Goal: Information Seeking & Learning: Find specific fact

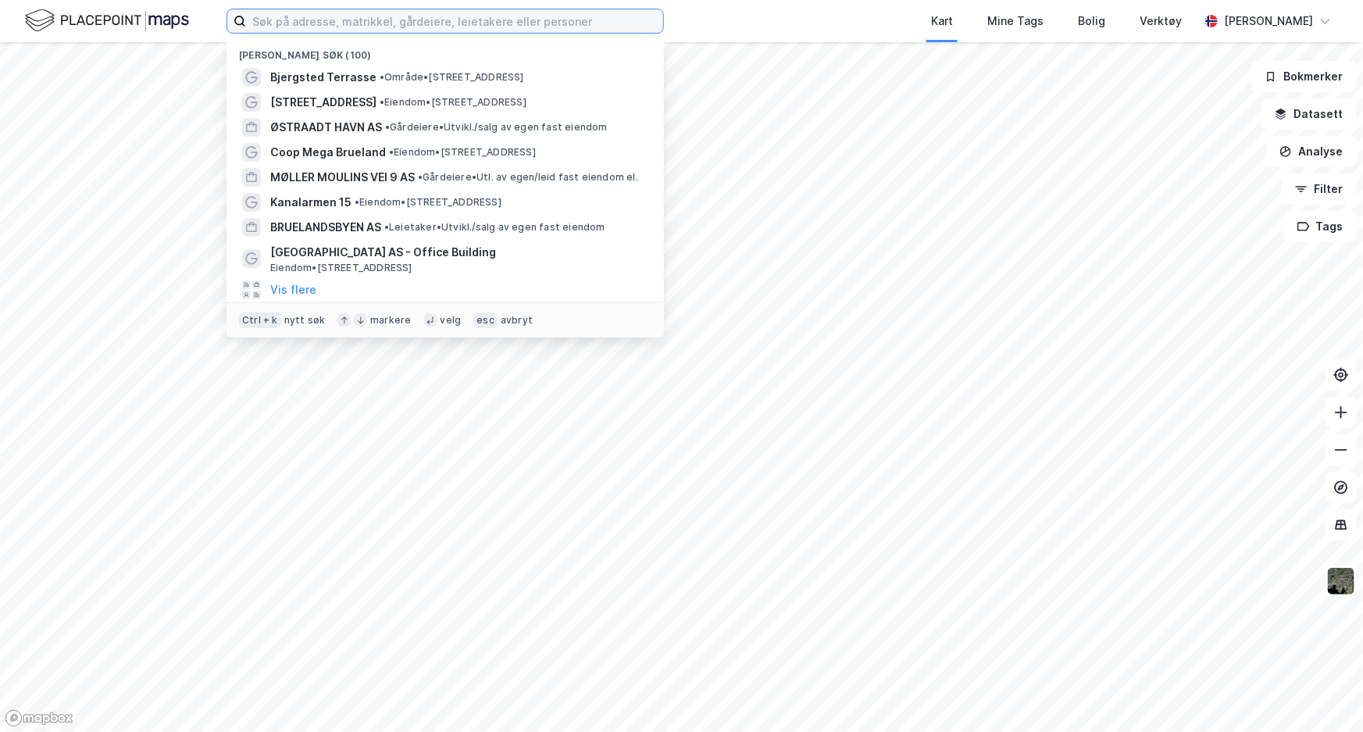
click at [501, 28] on input at bounding box center [454, 20] width 417 height 23
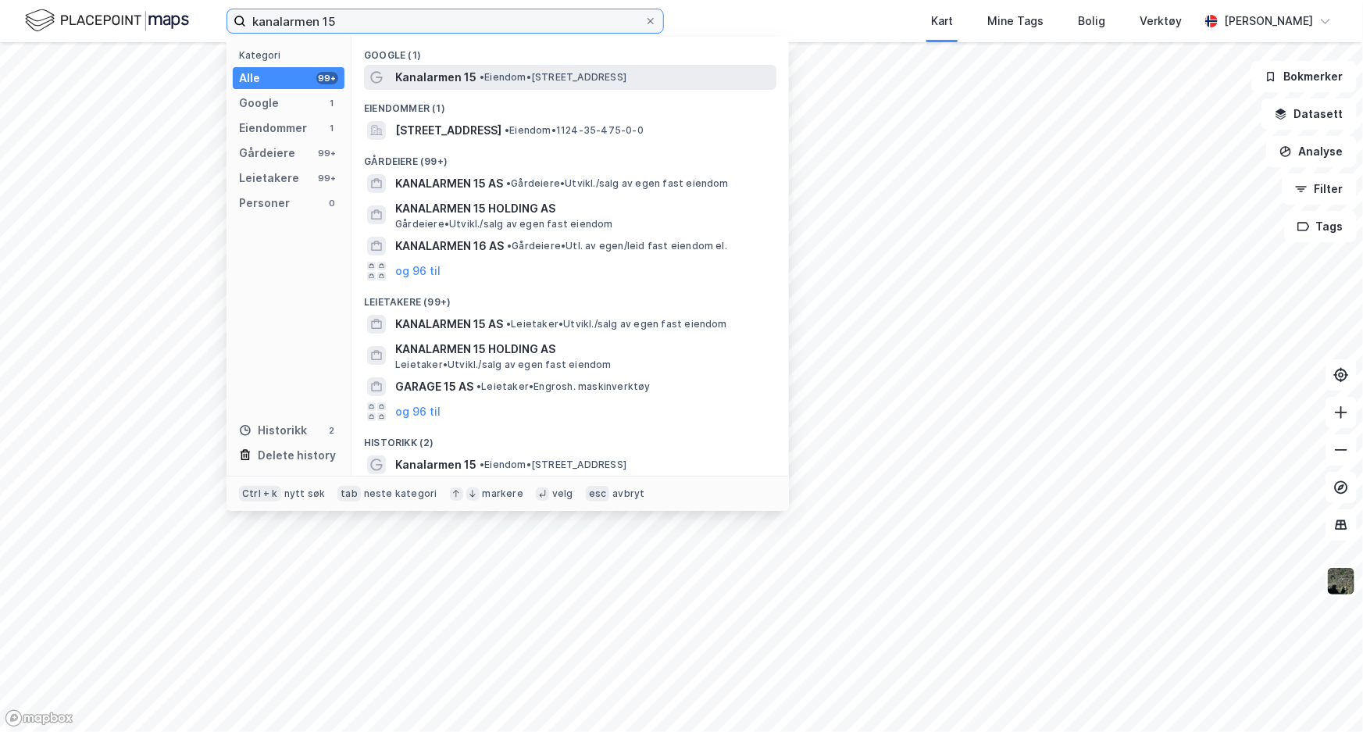
type input "kanalarmen 15"
